Goal: Information Seeking & Learning: Find specific page/section

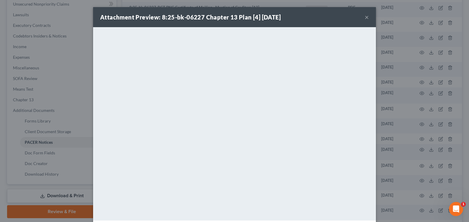
click at [365, 16] on button "×" at bounding box center [367, 17] width 4 height 7
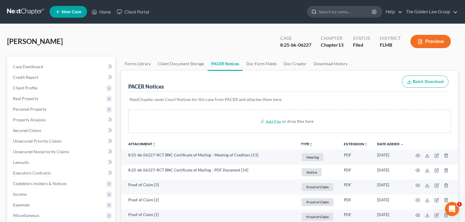
click at [335, 12] on input "search" at bounding box center [346, 11] width 54 height 11
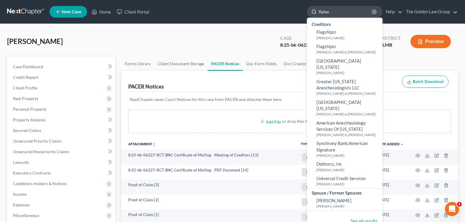
type input "[PERSON_NAME]"
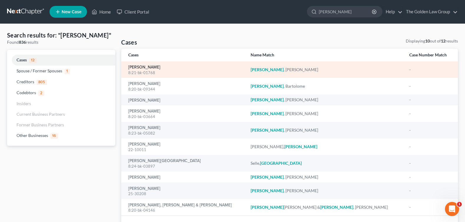
click at [147, 69] on link "[PERSON_NAME]" at bounding box center [144, 67] width 32 height 4
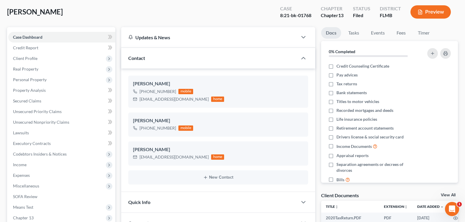
scroll to position [158, 0]
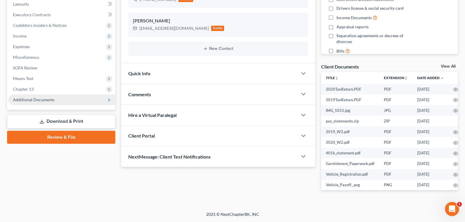
click at [34, 97] on span "Additional Documents" at bounding box center [34, 99] width 42 height 5
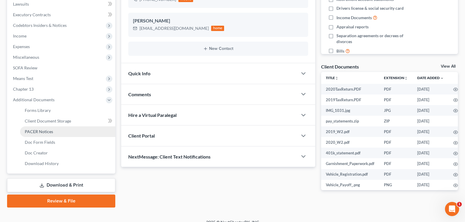
click at [52, 129] on link "PACER Notices" at bounding box center [67, 131] width 95 height 11
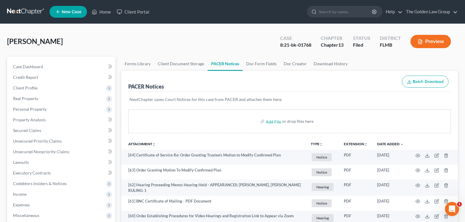
click at [188, 43] on div "[PERSON_NAME] Upgraded Case 8:21-bk-01768 Chapter Chapter 13 Status Filed Distr…" at bounding box center [232, 44] width 451 height 26
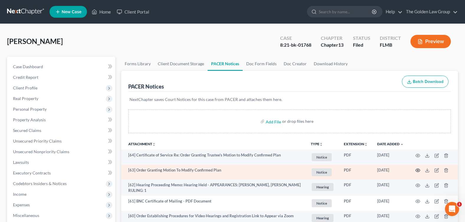
click at [415, 171] on td at bounding box center [433, 171] width 50 height 15
click at [418, 169] on icon "button" at bounding box center [417, 170] width 5 height 5
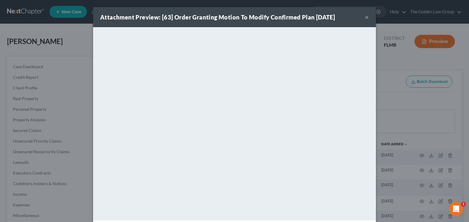
click at [365, 20] on button "×" at bounding box center [367, 17] width 4 height 7
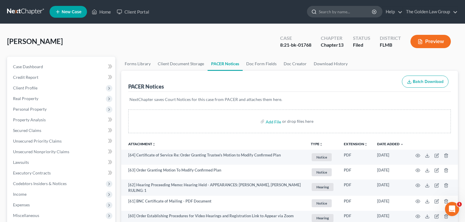
click at [335, 15] on input "search" at bounding box center [346, 11] width 54 height 11
